Goal: Check status

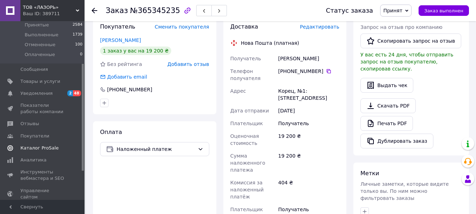
scroll to position [71, 0]
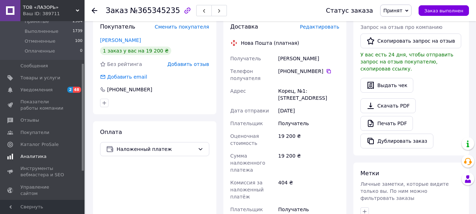
click at [33, 154] on span "Аналитика" at bounding box center [33, 156] width 26 height 6
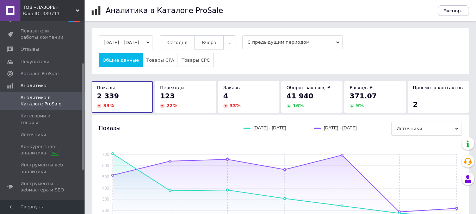
click at [224, 43] on button "Вчера" at bounding box center [209, 42] width 29 height 14
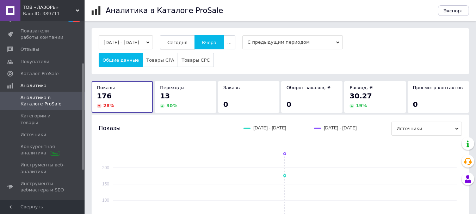
click at [188, 42] on span "Сегодня" at bounding box center [178, 42] width 20 height 5
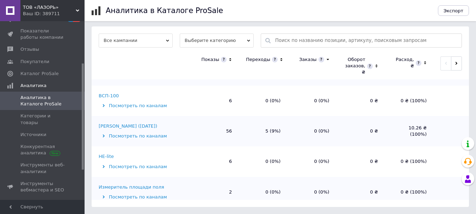
scroll to position [540, 0]
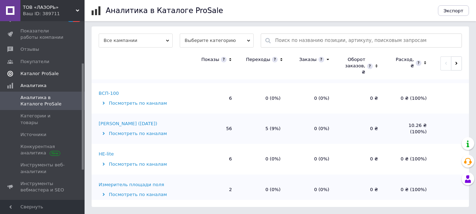
click at [46, 71] on span "Каталог ProSale" at bounding box center [39, 74] width 38 height 6
